Goal: Navigation & Orientation: Find specific page/section

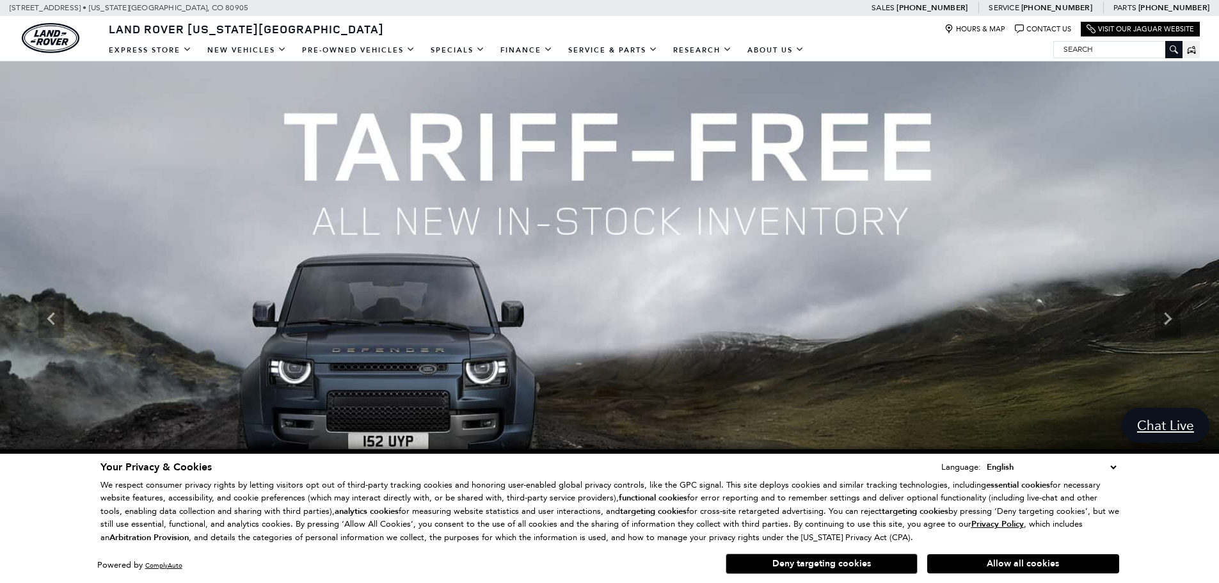
click at [1114, 467] on select "English Spanish / Español English / United Kingdom Korean / 한국어 Vietnamese / Ti…" at bounding box center [1052, 467] width 136 height 14
click at [1135, 471] on div "Your Privacy & Cookies Language: English Spanish / Español English / United Kin…" at bounding box center [609, 516] width 1219 height 134
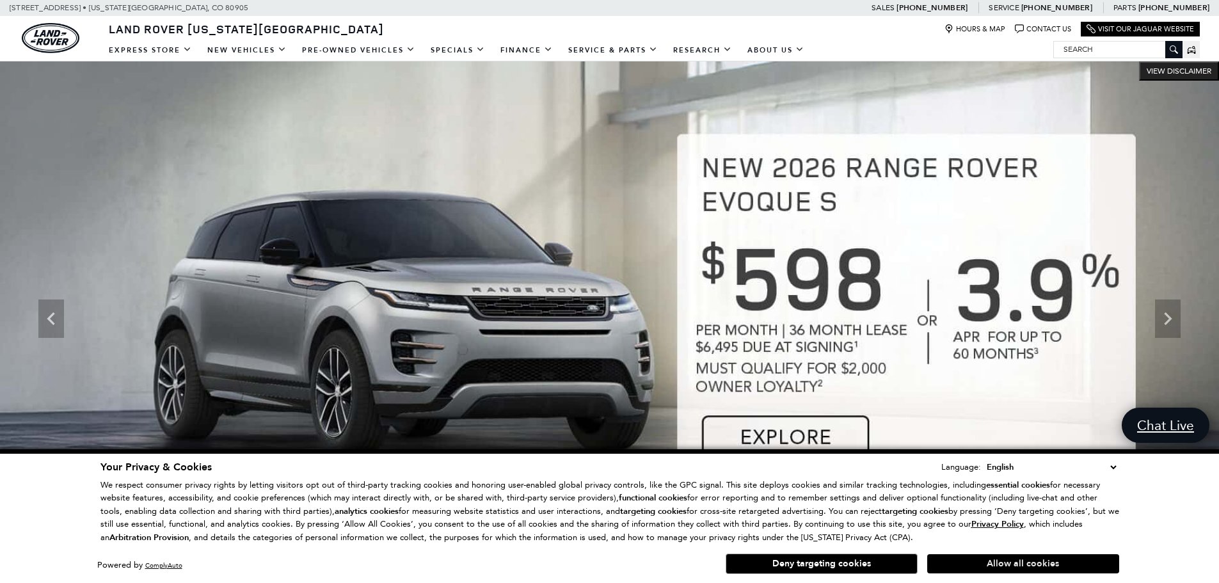
click at [1035, 569] on button "Allow all cookies" at bounding box center [1024, 563] width 192 height 19
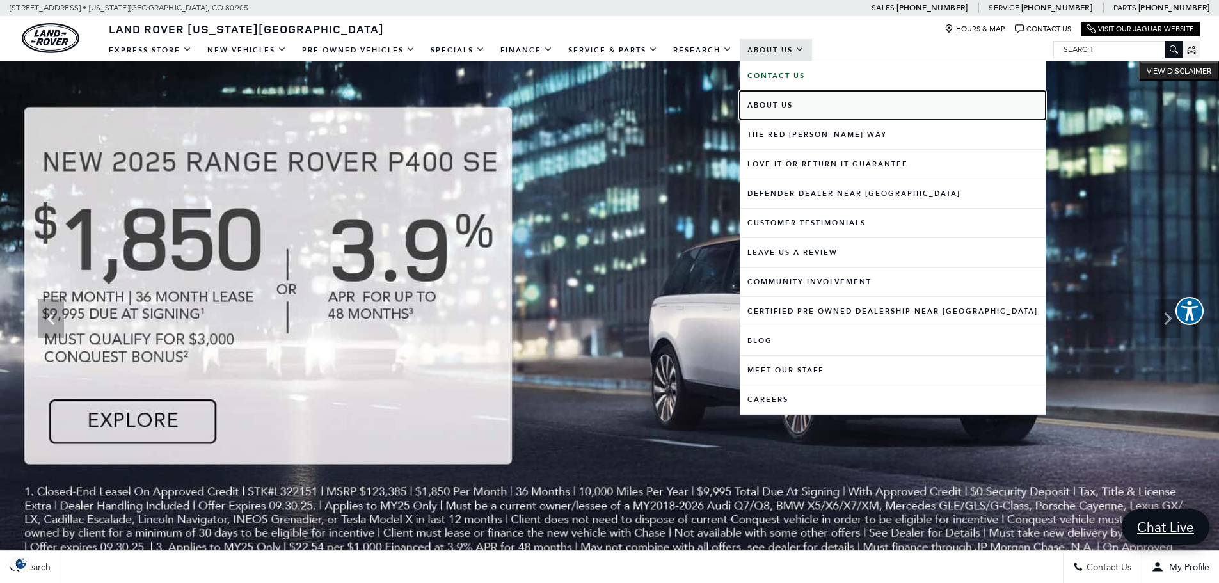
click at [769, 102] on link "About Us" at bounding box center [893, 105] width 306 height 29
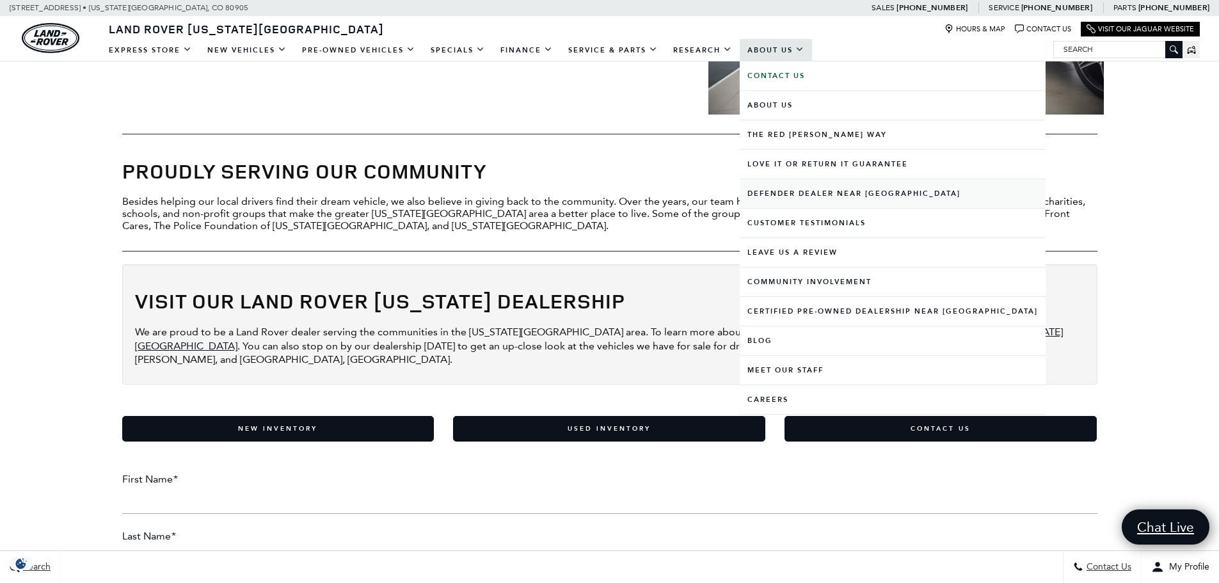
scroll to position [1414, 0]
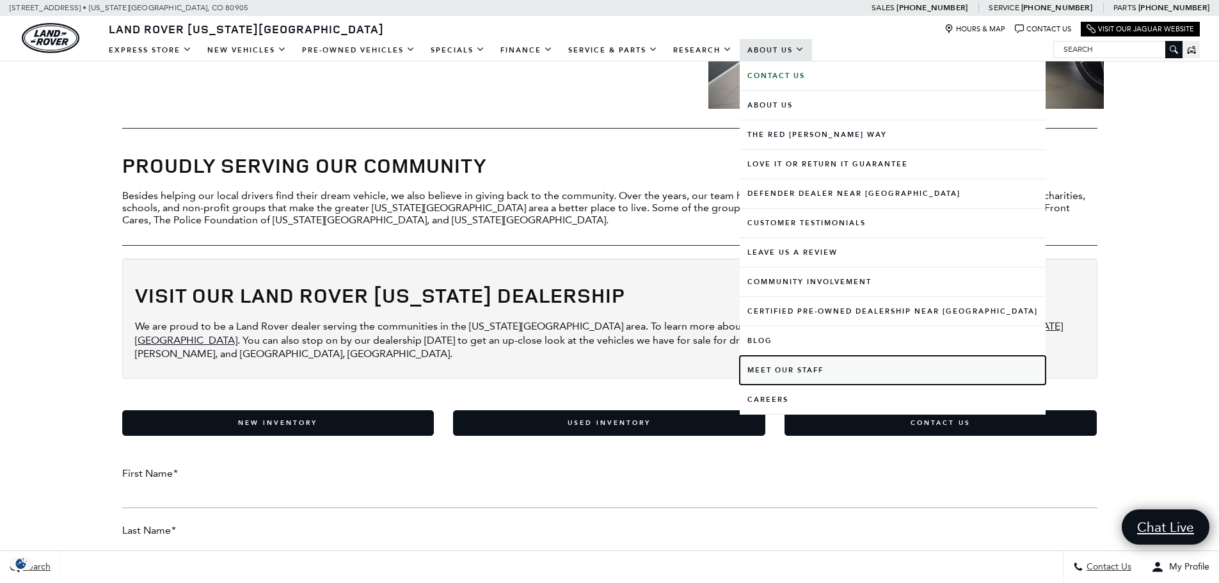
click at [782, 367] on link "Meet Our Staff" at bounding box center [893, 370] width 306 height 29
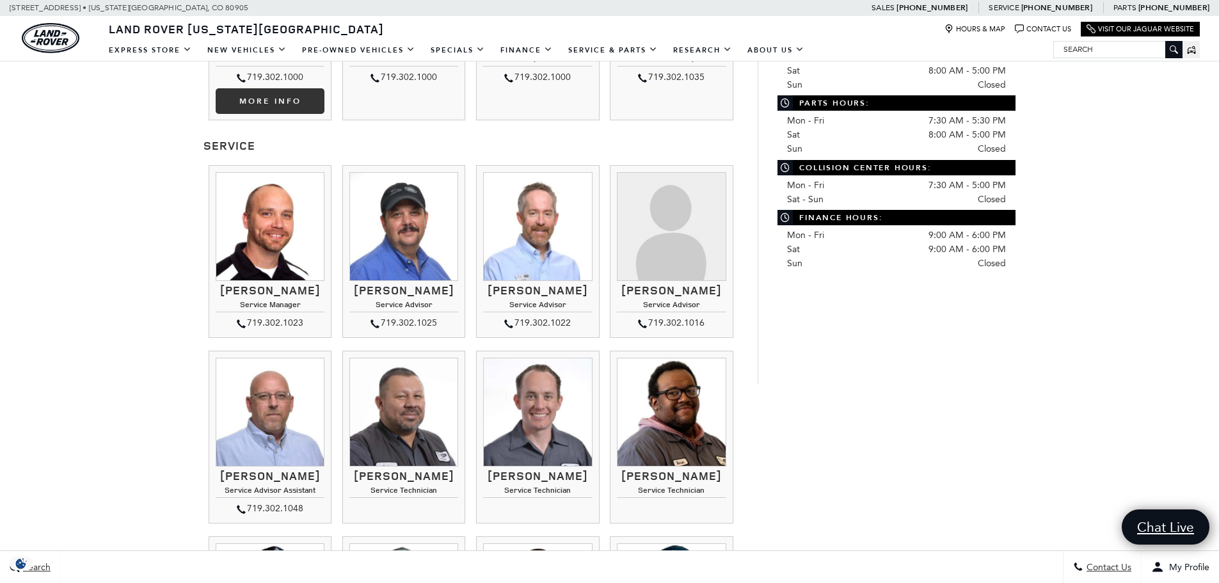
scroll to position [704, 0]
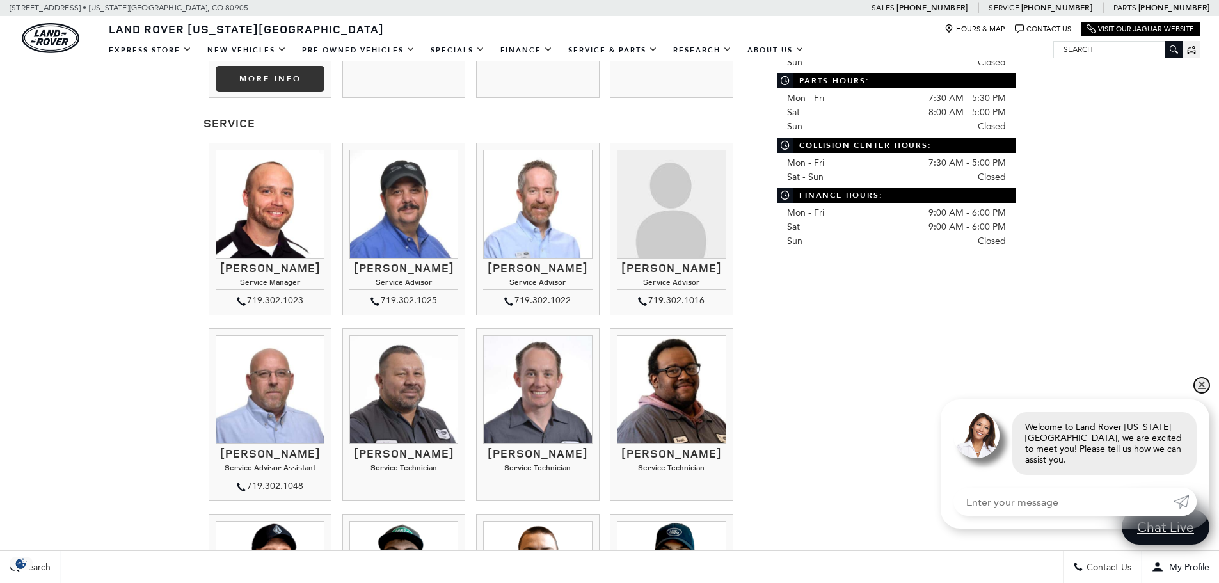
click at [1202, 393] on link "✕" at bounding box center [1202, 385] width 15 height 15
